Goal: Find specific page/section: Find specific page/section

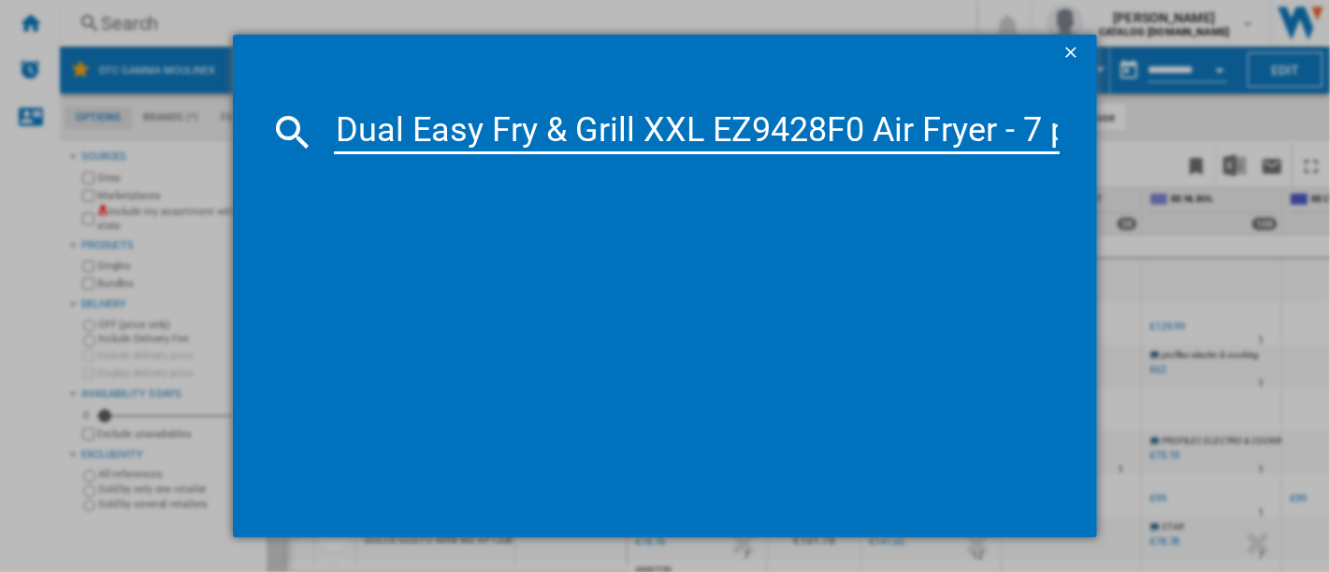
scroll to position [0, 368]
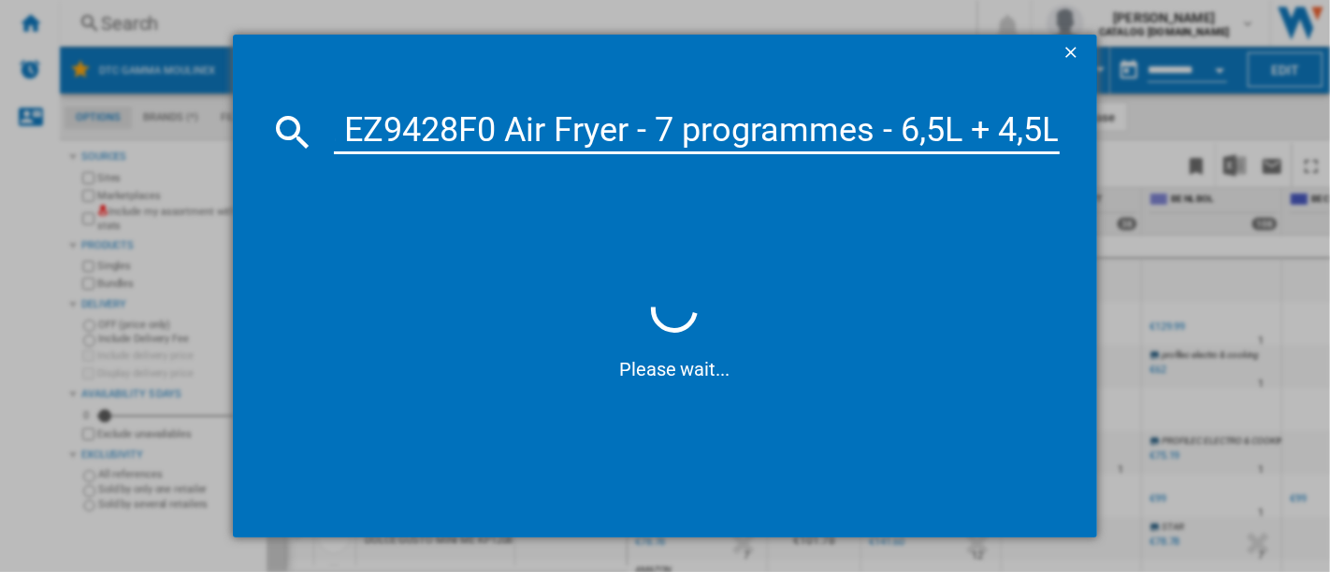
drag, startPoint x: 488, startPoint y: 123, endPoint x: 1122, endPoint y: 154, distance: 634.8
click at [1122, 154] on div "Dual Easy Fry & Grill XXL EZ9428F0 Air Fryer - 7 programmes - 6,5L + 4,5L Pleas…" at bounding box center [665, 286] width 1330 height 572
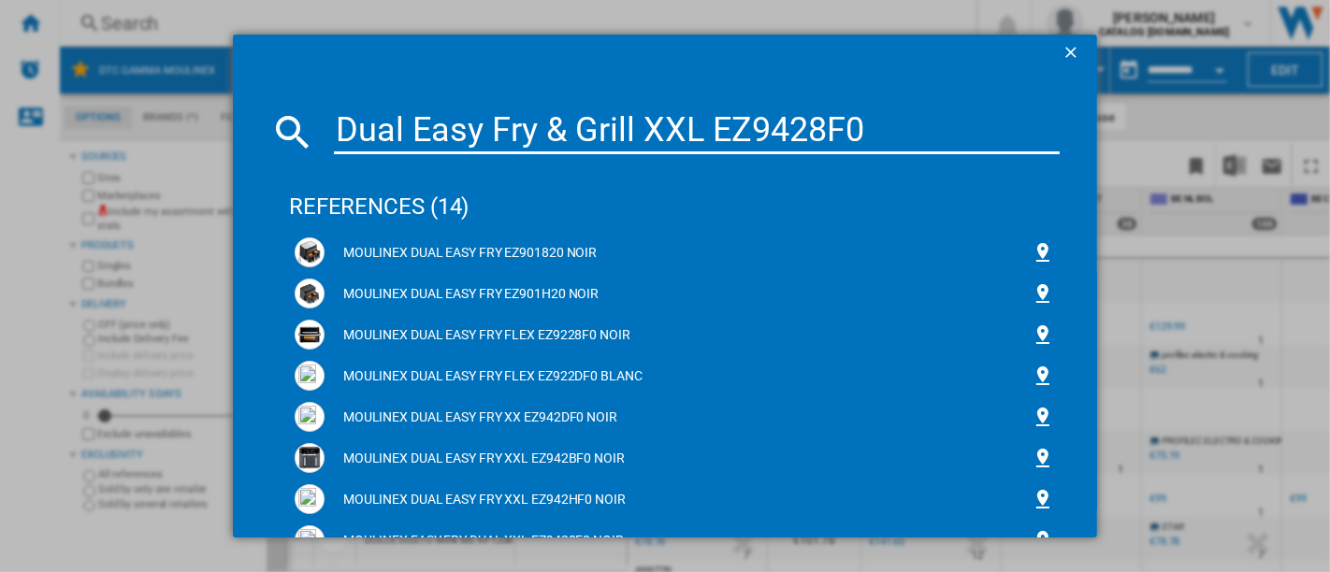
scroll to position [0, 0]
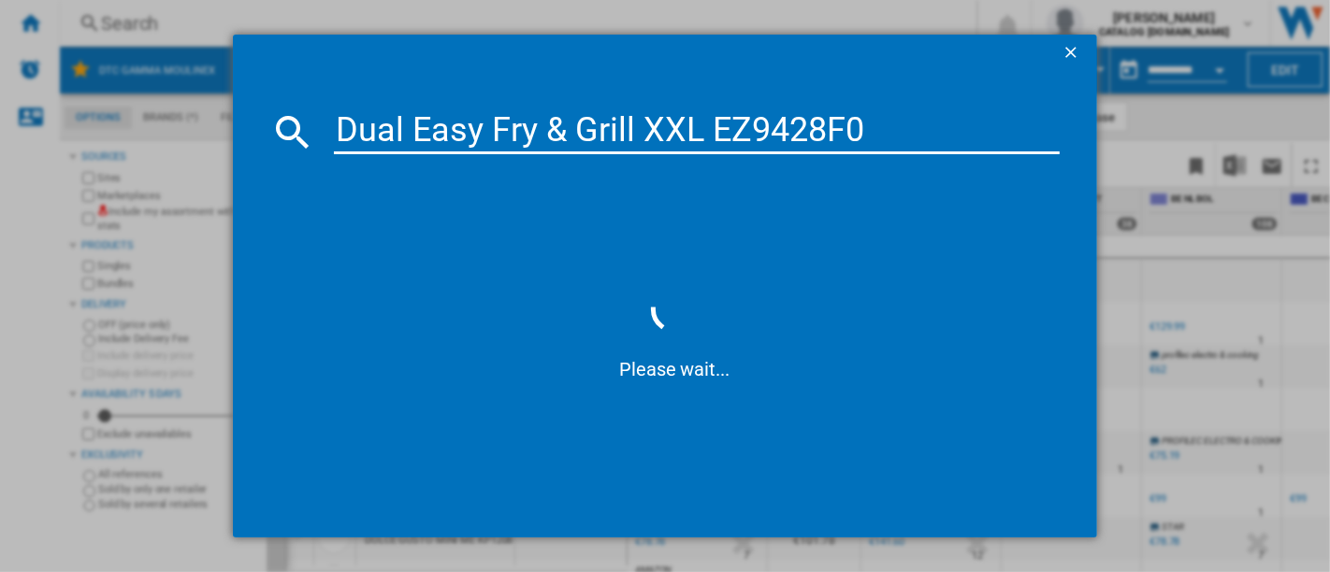
drag, startPoint x: 709, startPoint y: 117, endPoint x: 314, endPoint y: 140, distance: 395.4
click at [320, 144] on div "Dual Easy Fry & Grill XXL EZ9428F0" at bounding box center [664, 131] width 789 height 45
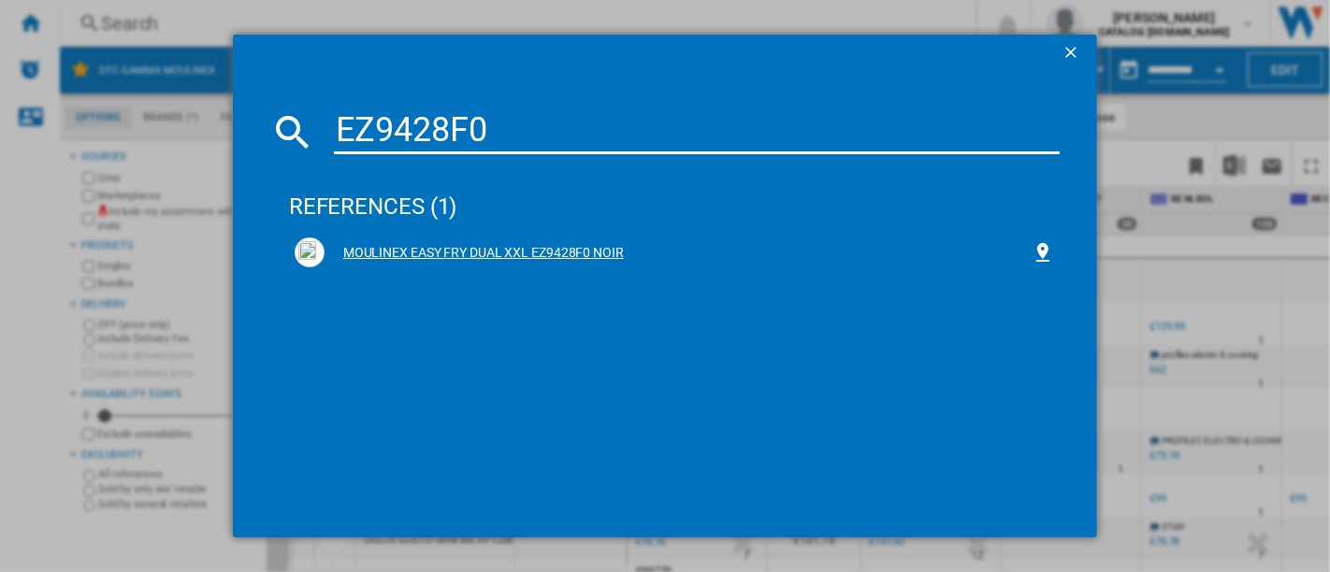
type input "EZ9428F0"
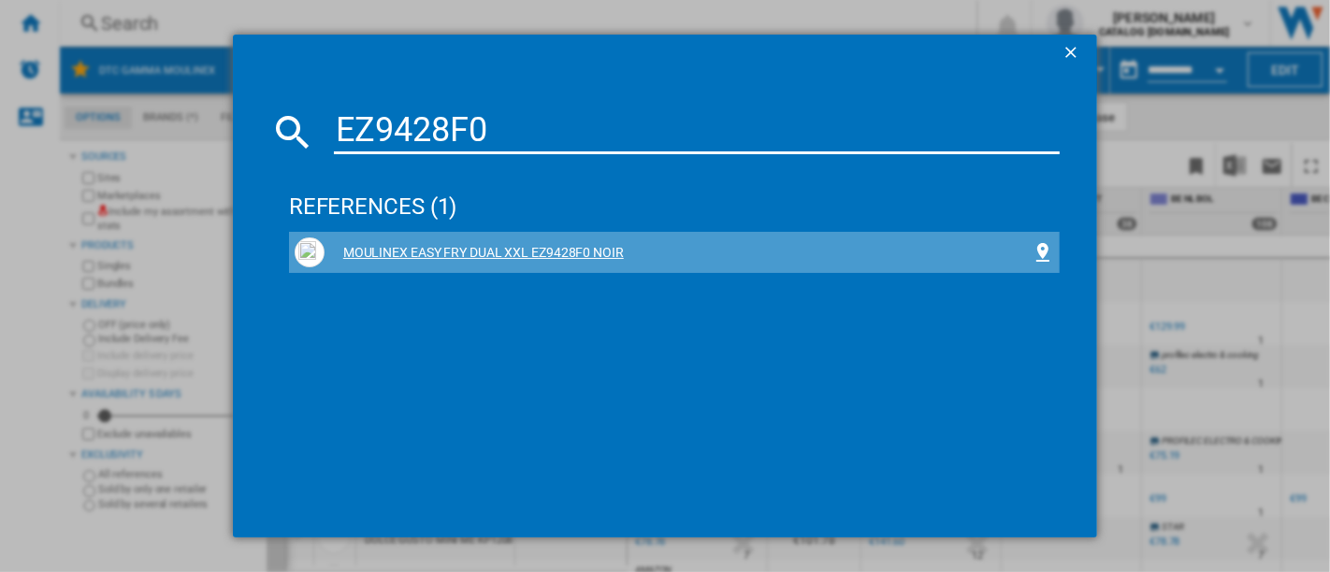
click at [472, 254] on div "MOULINEX EASY FRY DUAL XXL EZ9428F0 NOIR" at bounding box center [678, 253] width 707 height 19
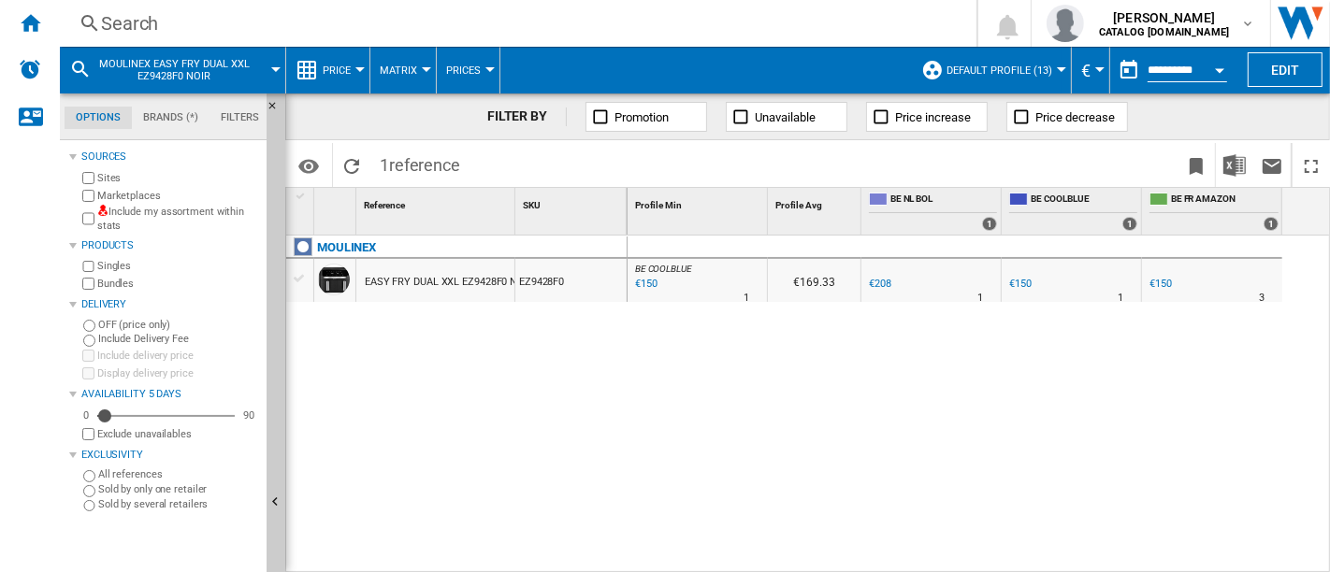
click at [1009, 66] on span "Default profile (13)" at bounding box center [999, 71] width 106 height 12
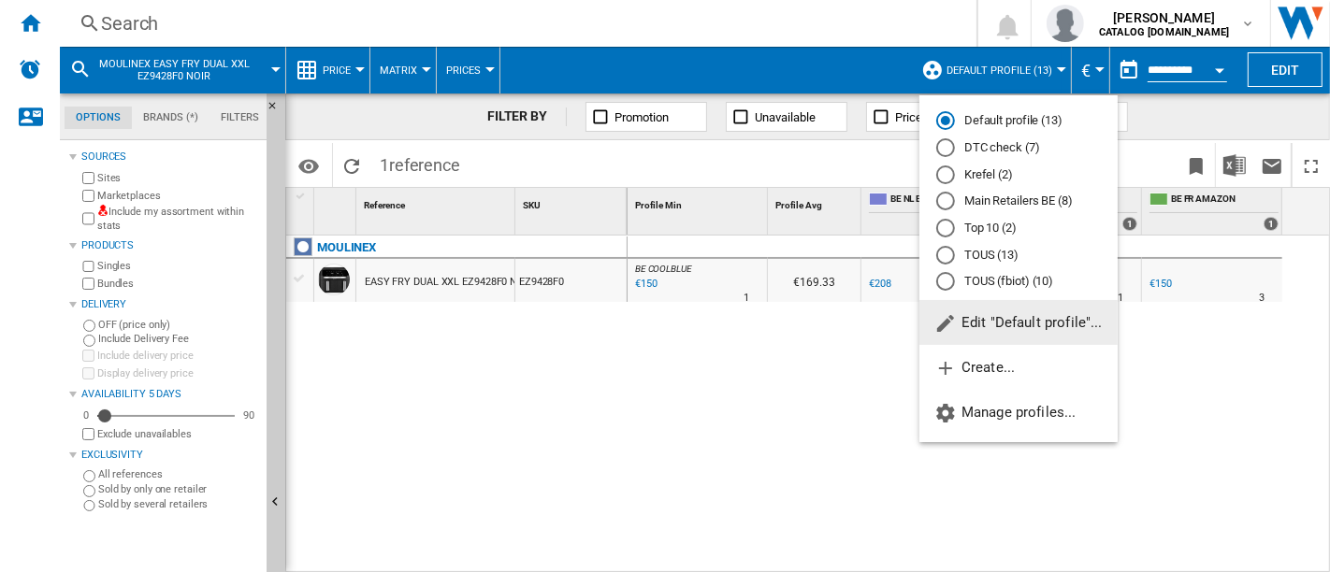
click at [970, 147] on md-radio-button "DTC check (7)" at bounding box center [1018, 148] width 165 height 18
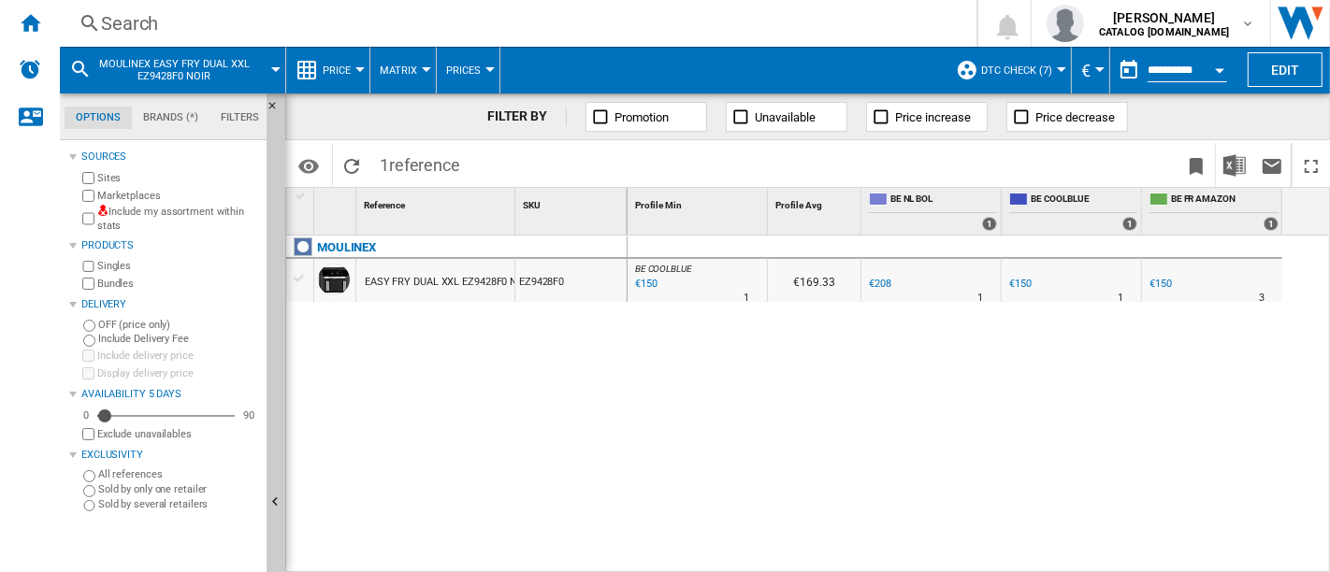
click at [425, 281] on div "EASY FRY DUAL XXL EZ9428F0 NOIR" at bounding box center [449, 282] width 169 height 43
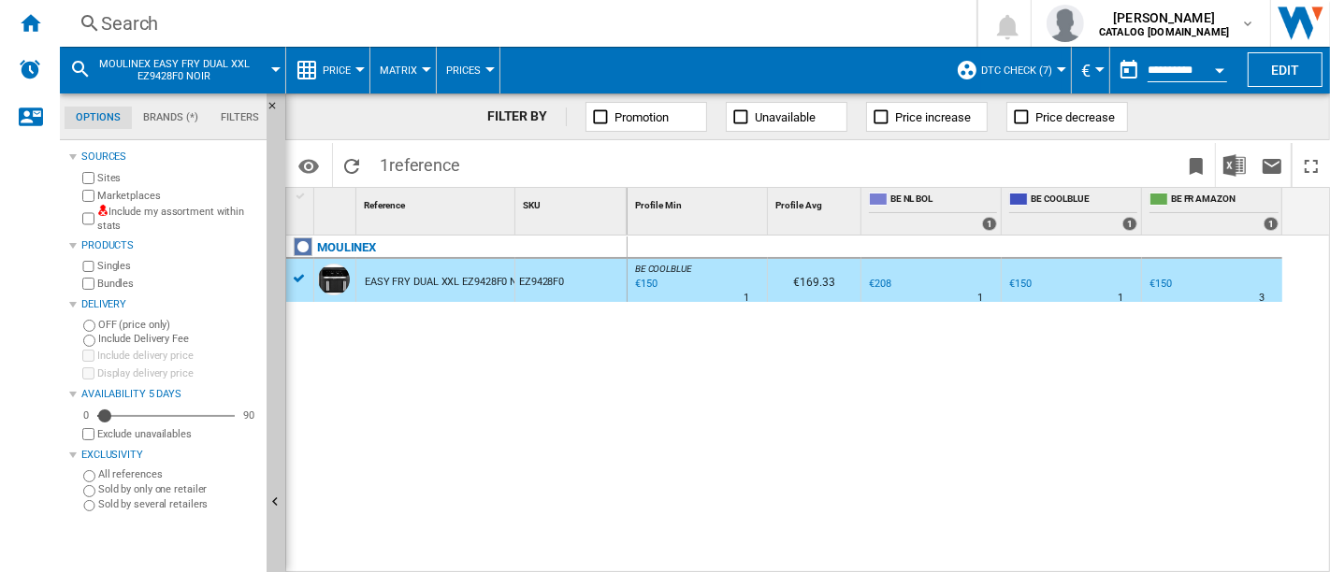
click at [425, 281] on div "EASY FRY DUAL XXL EZ9428F0 NOIR" at bounding box center [449, 282] width 169 height 43
